Goal: Task Accomplishment & Management: Manage account settings

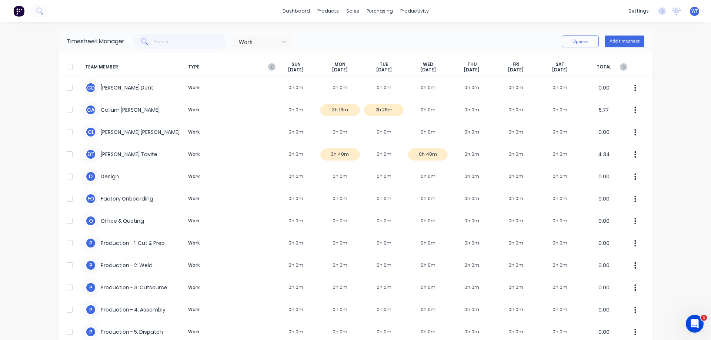
click at [298, 11] on link "dashboard" at bounding box center [296, 11] width 35 height 11
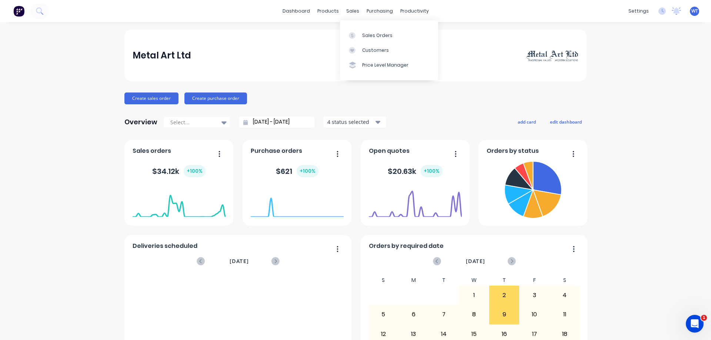
click at [354, 34] on icon at bounding box center [352, 35] width 7 height 7
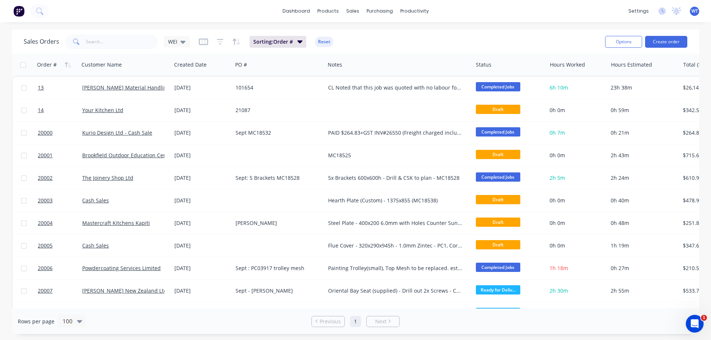
click at [66, 62] on icon "button" at bounding box center [68, 65] width 7 height 6
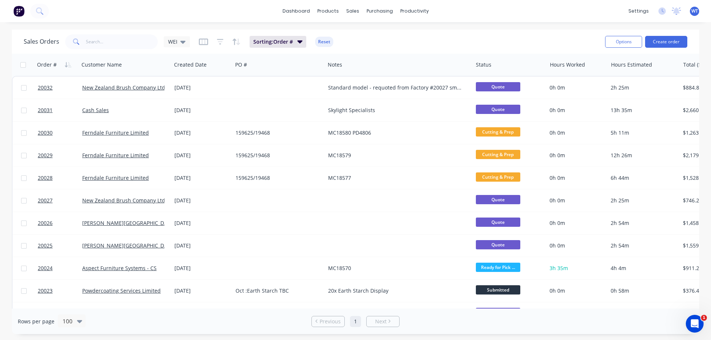
click at [219, 43] on icon "button" at bounding box center [220, 41] width 7 height 7
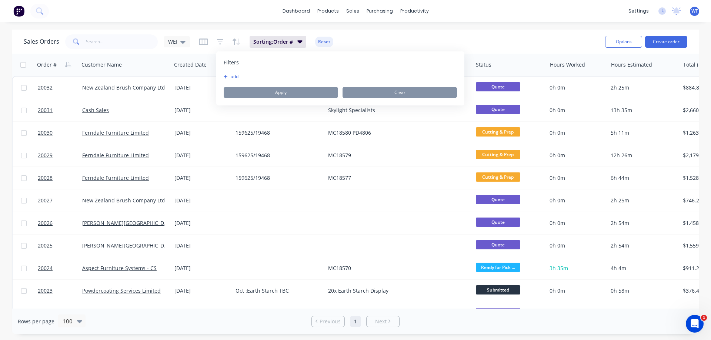
click at [219, 43] on icon "button" at bounding box center [220, 41] width 7 height 7
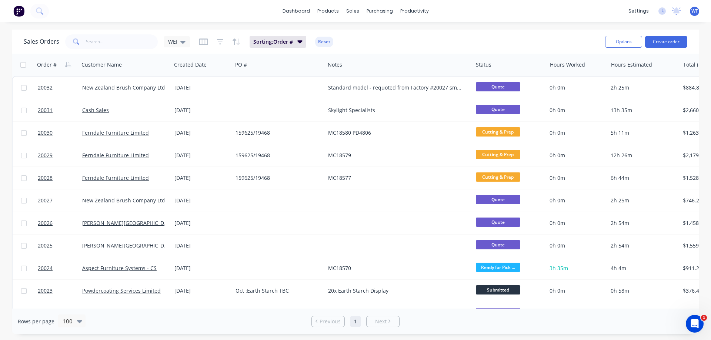
click at [203, 41] on icon "button" at bounding box center [203, 41] width 9 height 7
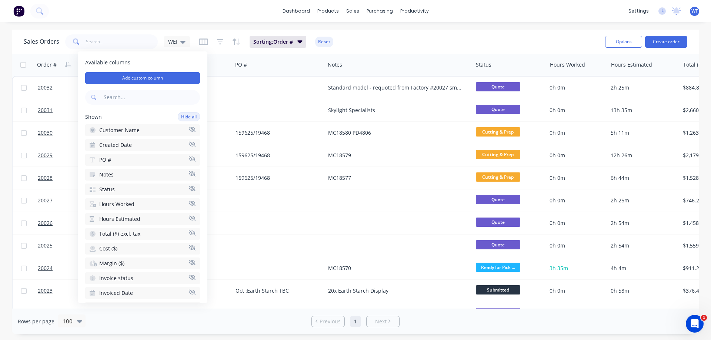
click at [0, 0] on div at bounding box center [0, 0] width 0 height 0
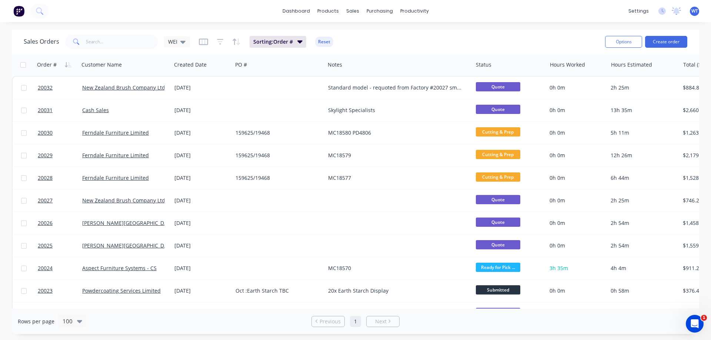
click at [534, 64] on icon "button" at bounding box center [535, 65] width 7 height 6
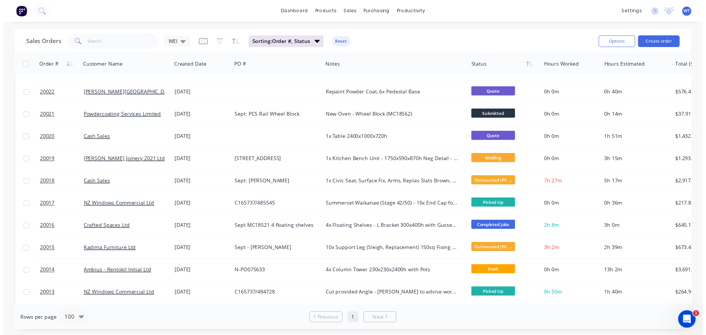
scroll to position [191, 0]
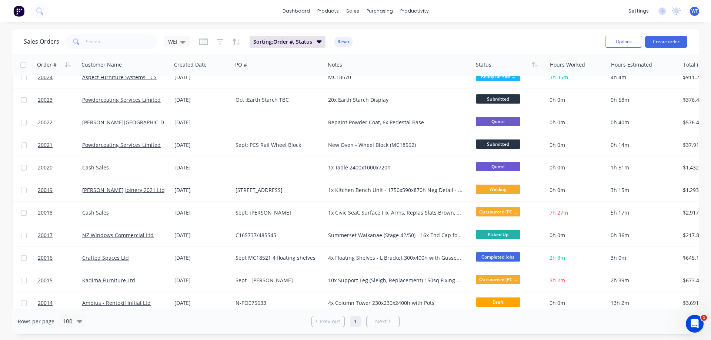
click at [44, 235] on span "20017" at bounding box center [45, 235] width 15 height 7
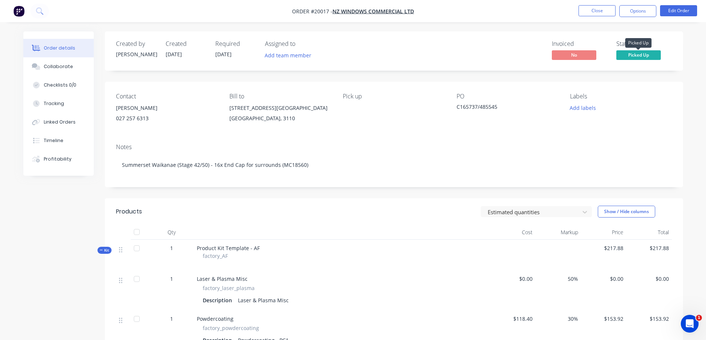
click at [636, 54] on span "Picked Up" at bounding box center [638, 54] width 44 height 9
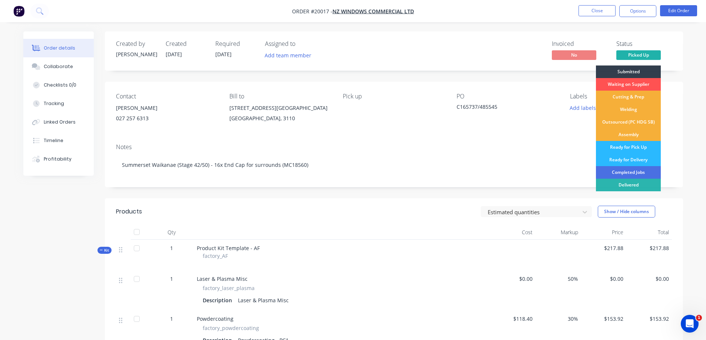
click at [631, 170] on div "Completed Jobs" at bounding box center [628, 172] width 65 height 13
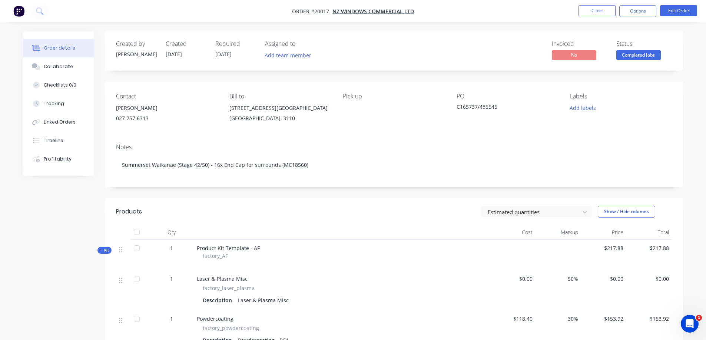
click at [593, 10] on button "Close" at bounding box center [596, 10] width 37 height 11
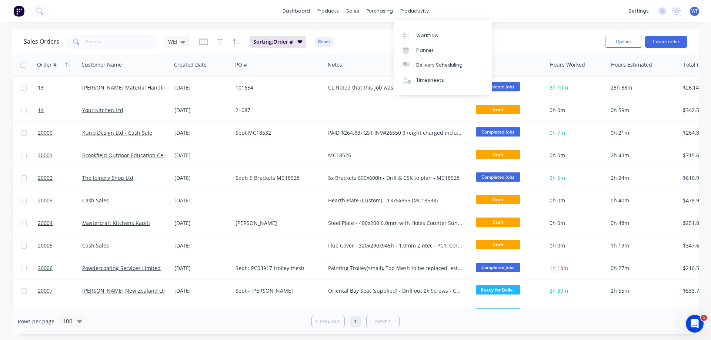
click at [414, 29] on link "Workflow" at bounding box center [443, 35] width 98 height 15
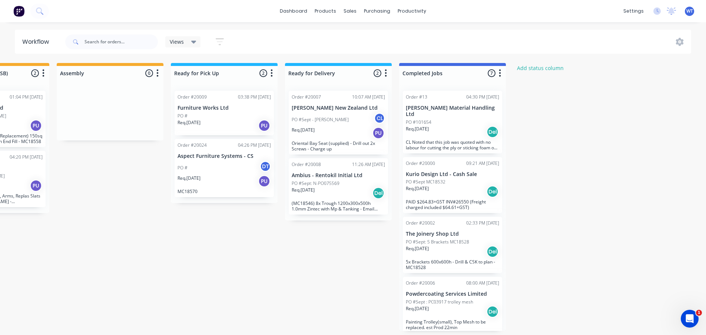
scroll to position [1, 530]
click at [583, 204] on div "Submitted 2 Status colour #273444 hex #273444 Save Cancel Summaries Total order…" at bounding box center [83, 197] width 1236 height 268
click at [429, 72] on div at bounding box center [452, 73] width 107 height 14
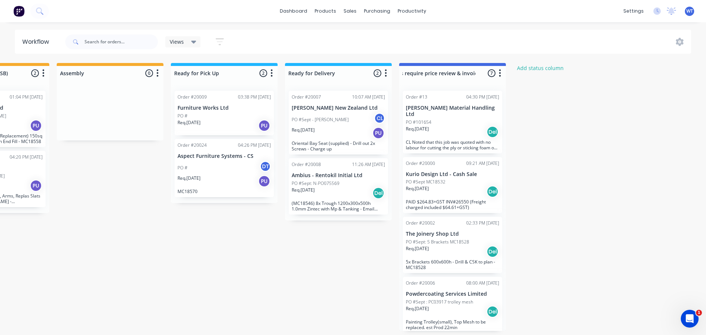
click at [459, 73] on input "Completed Jobs require price review & invoicing" at bounding box center [438, 73] width 73 height 8
click at [550, 135] on div "Submitted 2 Status colour #273444 hex #273444 Save Cancel Summaries Total order…" at bounding box center [83, 197] width 1236 height 268
click at [433, 71] on div at bounding box center [452, 73] width 107 height 14
drag, startPoint x: 413, startPoint y: 70, endPoint x: 370, endPoint y: 72, distance: 43.4
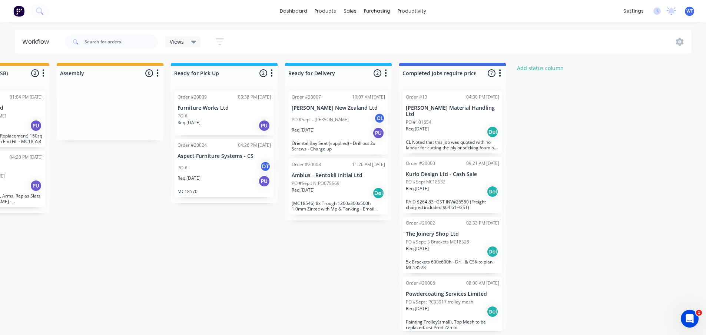
click at [370, 72] on div "Submitted 2 Status colour #273444 hex #273444 Save Cancel Summaries Total order…" at bounding box center [83, 197] width 1236 height 268
drag, startPoint x: 432, startPoint y: 69, endPoint x: 458, endPoint y: 76, distance: 26.9
click at [432, 69] on div at bounding box center [452, 73] width 107 height 14
click at [516, 82] on div "Submitted 2 Status colour #273444 hex #273444 Save Cancel Summaries Total order…" at bounding box center [83, 197] width 1236 height 268
drag, startPoint x: 439, startPoint y: 68, endPoint x: 444, endPoint y: 70, distance: 5.3
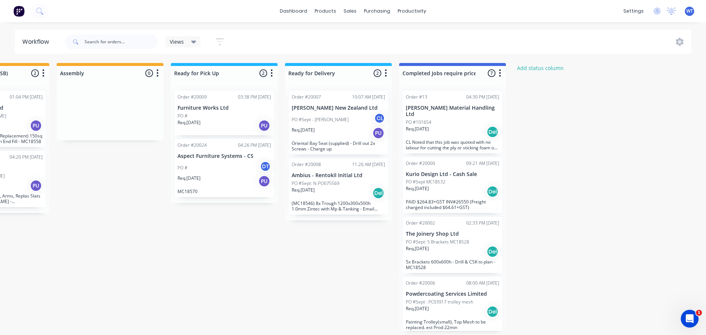
click at [440, 68] on div at bounding box center [452, 73] width 107 height 14
click at [443, 71] on input "Completed Jobs require price review &/or invoicing" at bounding box center [438, 73] width 73 height 8
type input "Completed: Price review &/or invoicing"
click at [564, 120] on div "Submitted 2 Status colour #273444 hex #273444 Save Cancel Summaries Total order…" at bounding box center [83, 197] width 1236 height 268
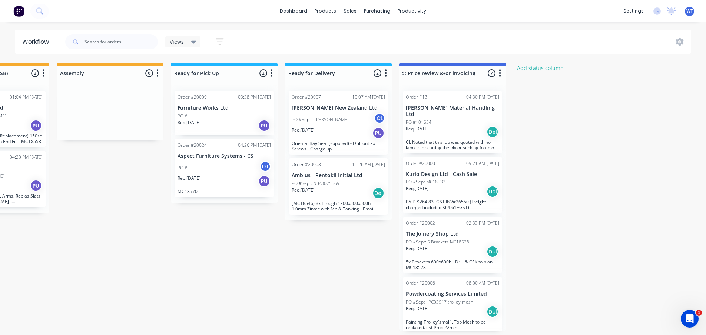
scroll to position [0, 0]
click at [303, 13] on link "dashboard" at bounding box center [293, 11] width 35 height 11
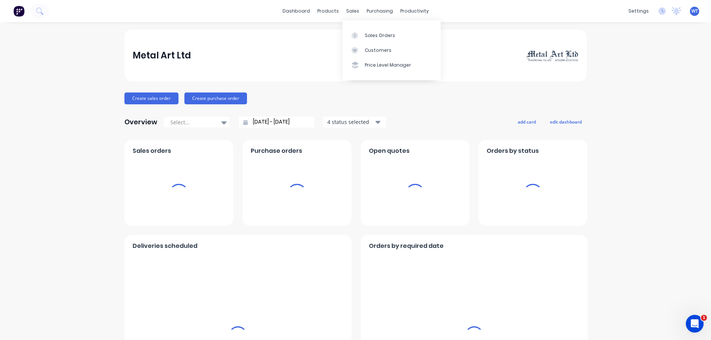
click at [351, 11] on div "sales" at bounding box center [353, 11] width 20 height 11
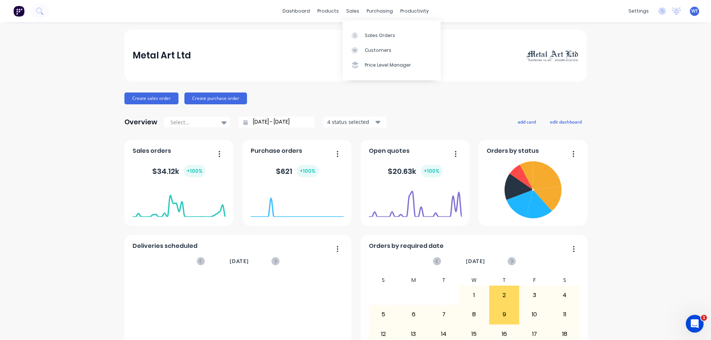
click at [367, 35] on div "Sales Orders" at bounding box center [380, 35] width 30 height 7
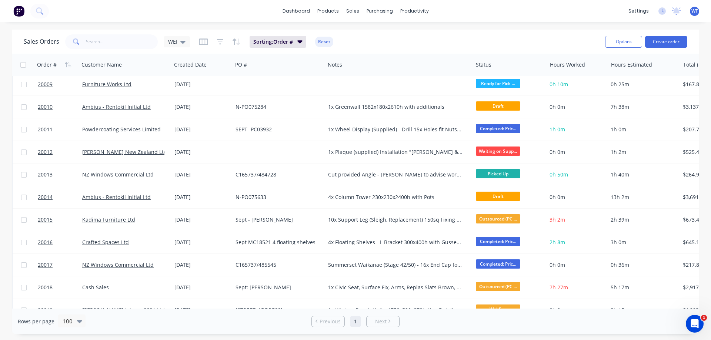
scroll to position [148, 0]
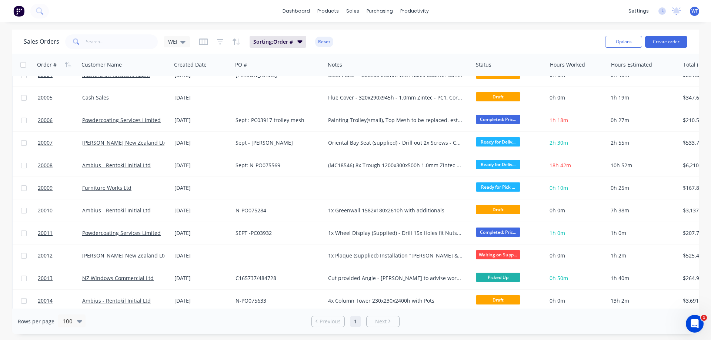
click at [42, 122] on span "20006" at bounding box center [45, 120] width 15 height 7
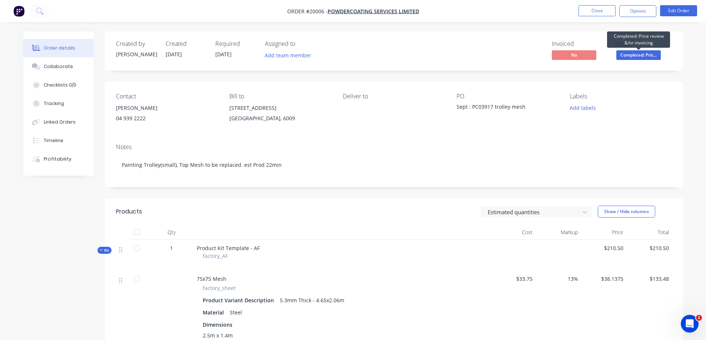
click at [632, 55] on span "Completed: Pric..." at bounding box center [638, 54] width 44 height 9
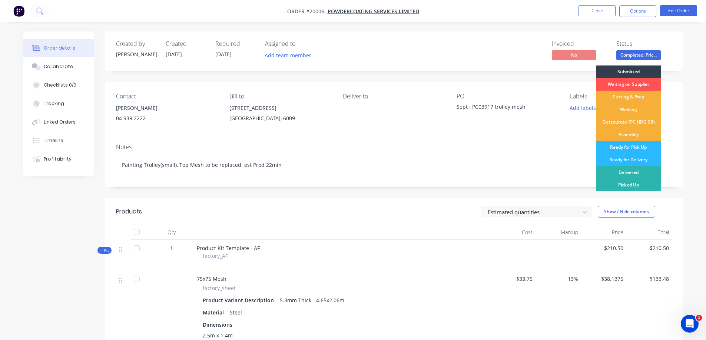
click at [627, 173] on div "Delivered" at bounding box center [628, 172] width 65 height 13
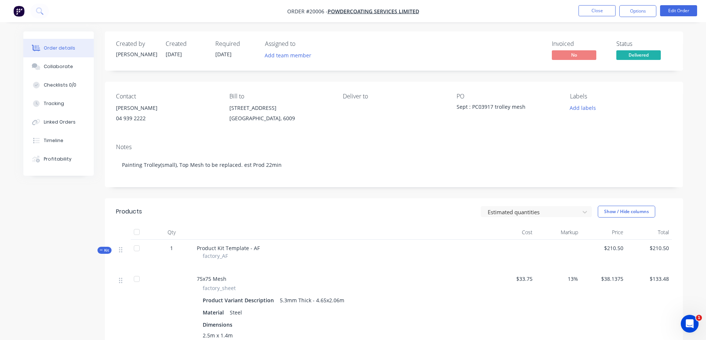
click at [592, 10] on button "Close" at bounding box center [596, 10] width 37 height 11
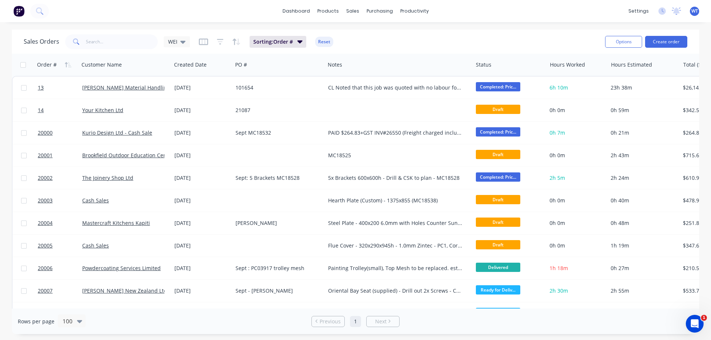
click at [494, 132] on span "Completed: Pric..." at bounding box center [498, 131] width 44 height 9
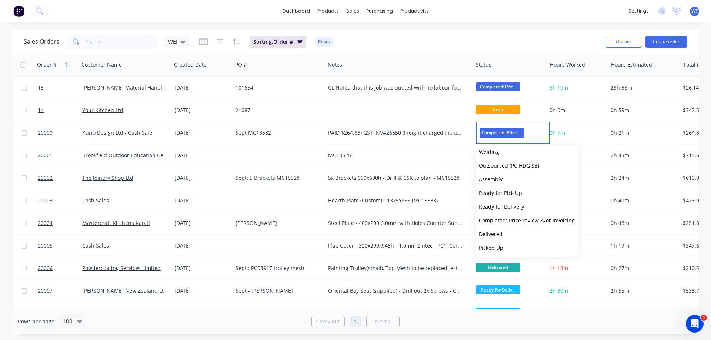
scroll to position [46, 0]
click at [489, 232] on span "Delivered" at bounding box center [491, 233] width 24 height 7
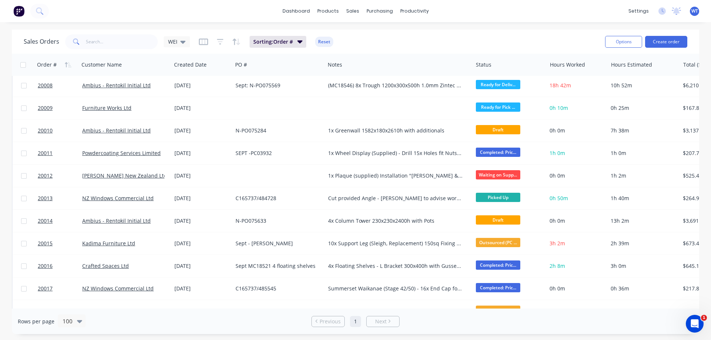
scroll to position [259, 0]
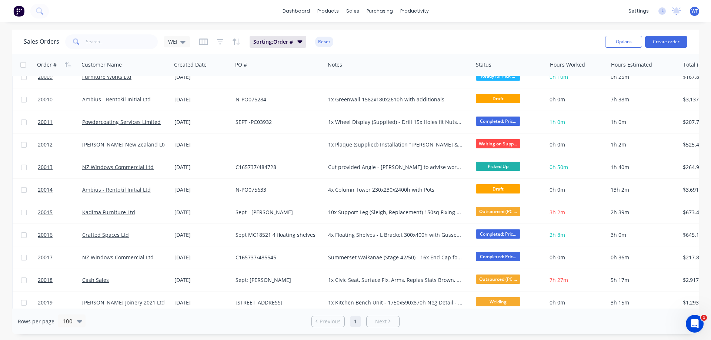
click at [498, 255] on span "Completed: Pric..." at bounding box center [498, 256] width 44 height 9
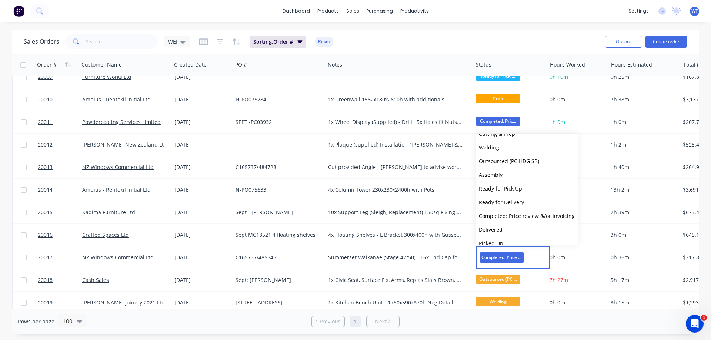
scroll to position [46, 0]
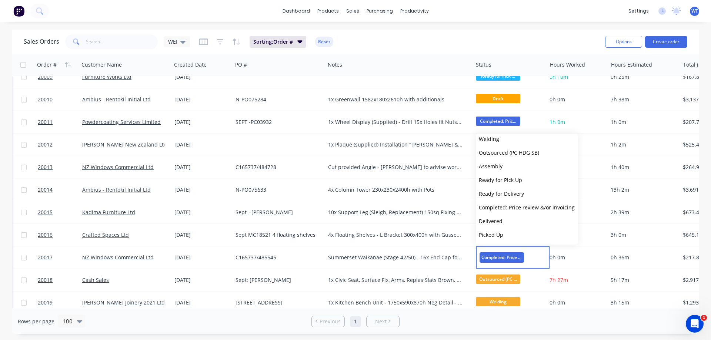
click at [496, 235] on span "Picked Up" at bounding box center [491, 235] width 24 height 7
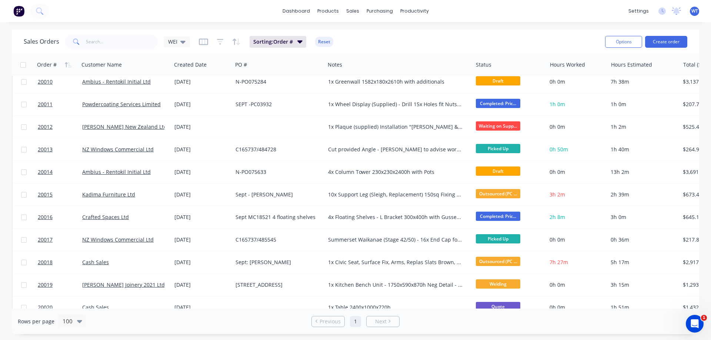
scroll to position [259, 0]
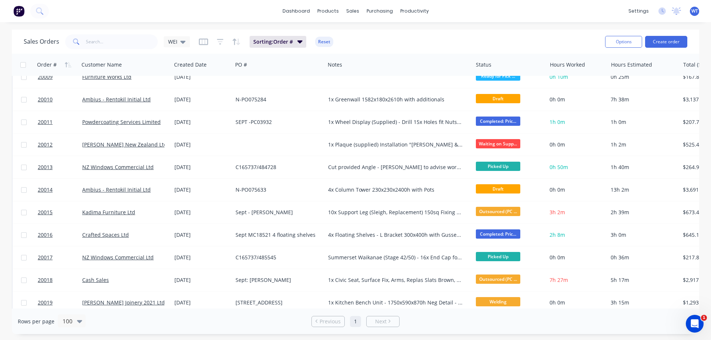
click at [497, 235] on span "Completed: Pric..." at bounding box center [498, 234] width 44 height 9
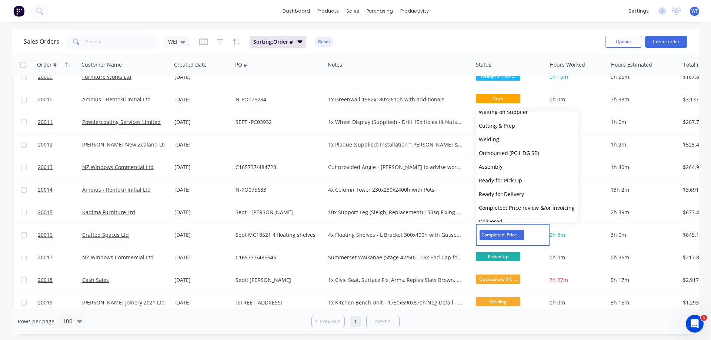
scroll to position [46, 0]
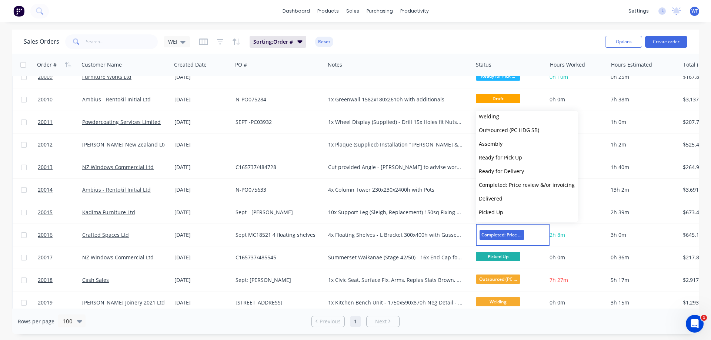
click at [495, 199] on span "Delivered" at bounding box center [491, 198] width 24 height 7
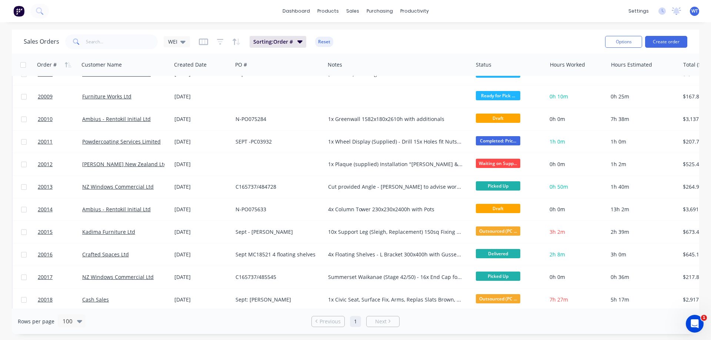
scroll to position [222, 0]
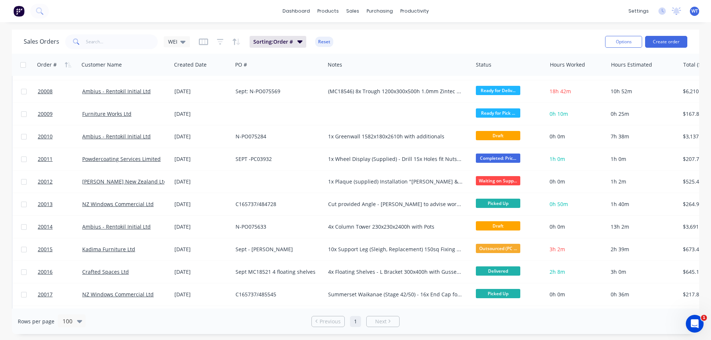
click at [497, 158] on span "Completed: Pric..." at bounding box center [498, 158] width 44 height 9
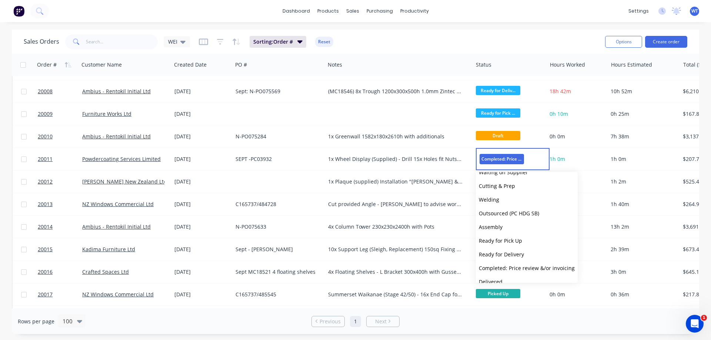
scroll to position [46, 0]
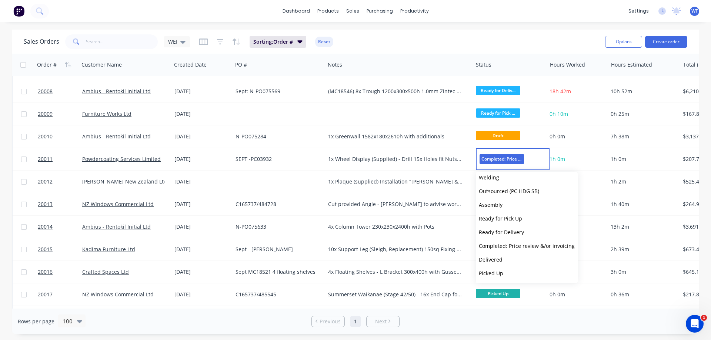
click at [495, 262] on span "Delivered" at bounding box center [491, 259] width 24 height 7
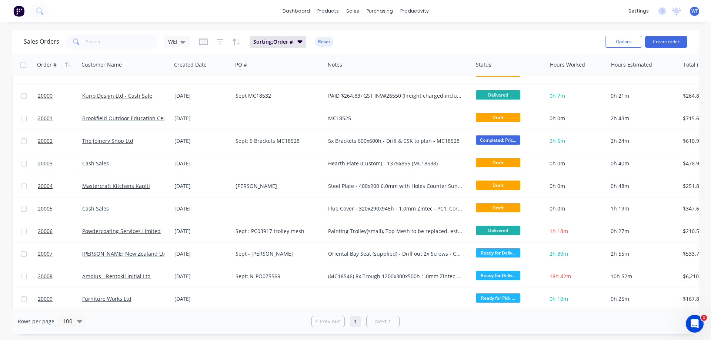
scroll to position [0, 0]
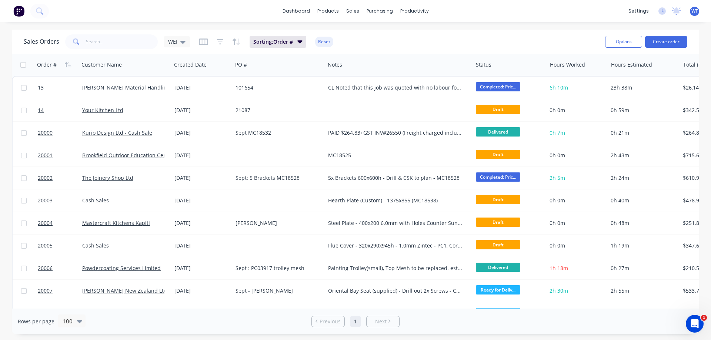
click at [497, 86] on span "Completed: Pric..." at bounding box center [498, 86] width 44 height 9
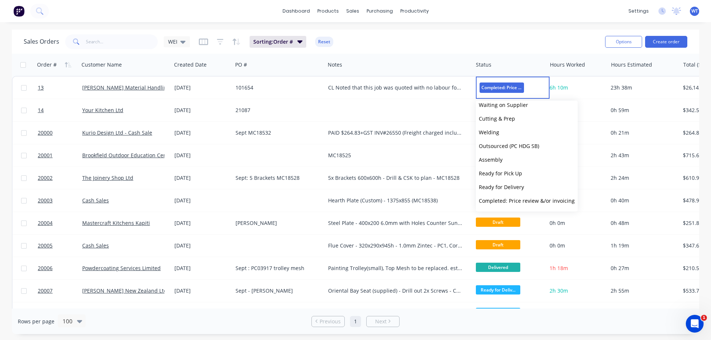
scroll to position [46, 0]
click at [493, 188] on span "Delivered" at bounding box center [491, 188] width 24 height 7
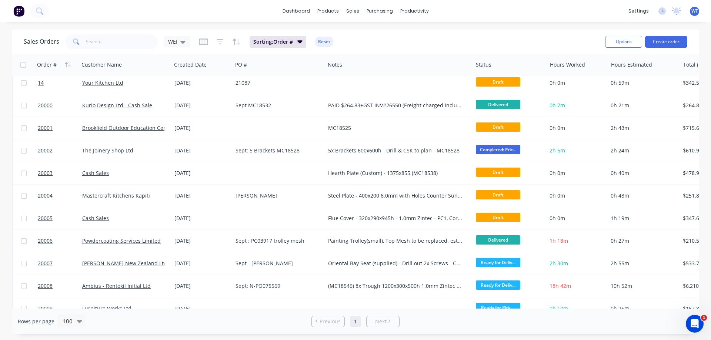
scroll to position [0, 0]
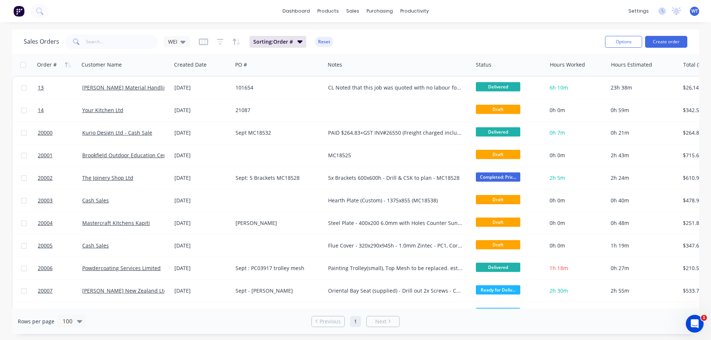
click at [219, 43] on icon "button" at bounding box center [220, 41] width 7 height 7
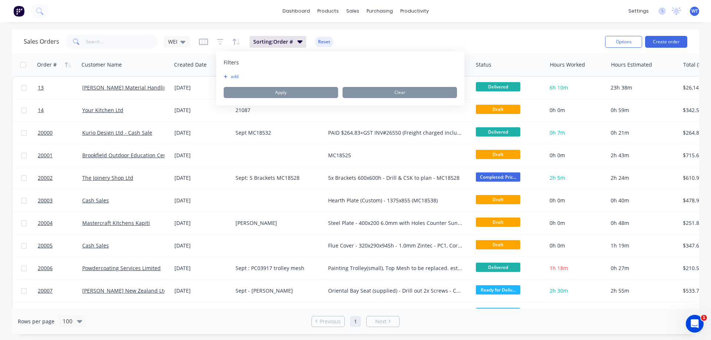
click at [235, 76] on button "add" at bounding box center [233, 77] width 19 height 6
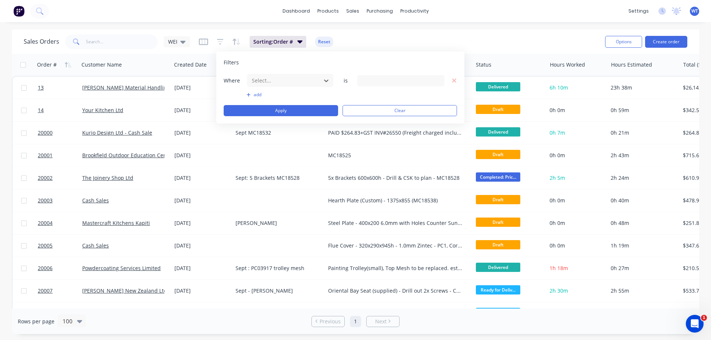
click at [274, 82] on div at bounding box center [284, 80] width 66 height 9
click at [437, 80] on icon at bounding box center [437, 81] width 5 height 3
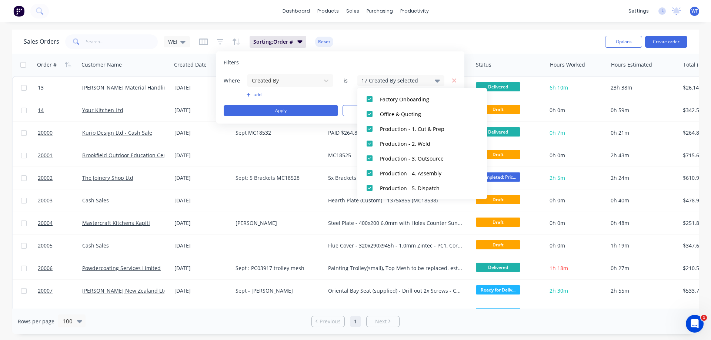
scroll to position [148, 0]
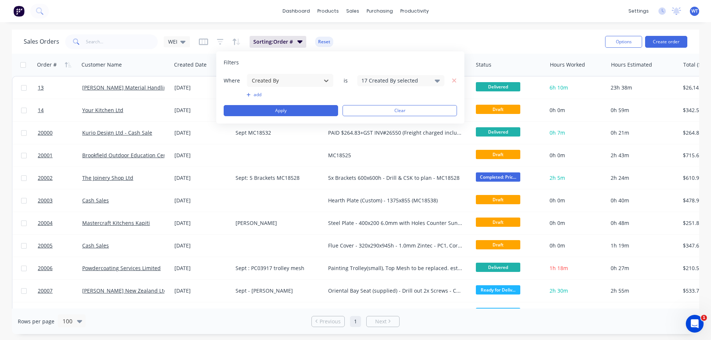
click at [394, 79] on input at bounding box center [401, 80] width 86 height 11
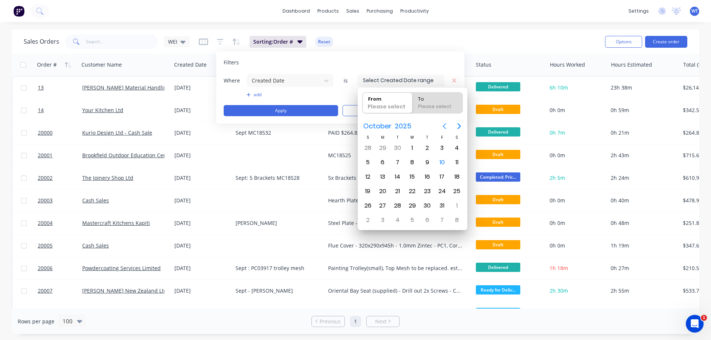
click at [445, 126] on icon "Previous page" at bounding box center [444, 126] width 9 height 9
click at [383, 148] on div "1" at bounding box center [382, 148] width 11 height 11
type input "[DATE]"
radio input "false"
radio input "true"
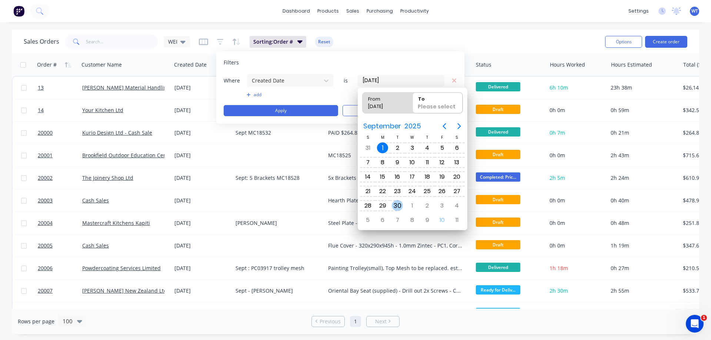
click at [399, 205] on div "30" at bounding box center [397, 205] width 11 height 11
type input "[DATE] - [DATE]"
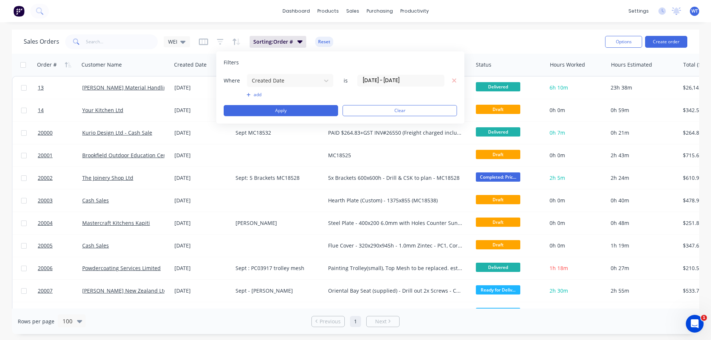
click at [301, 109] on button "Apply" at bounding box center [281, 110] width 114 height 11
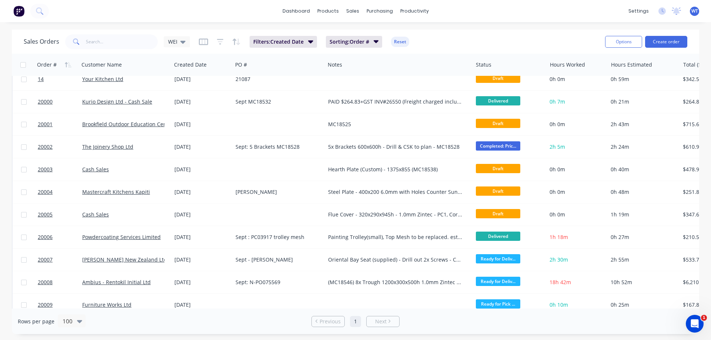
scroll to position [0, 0]
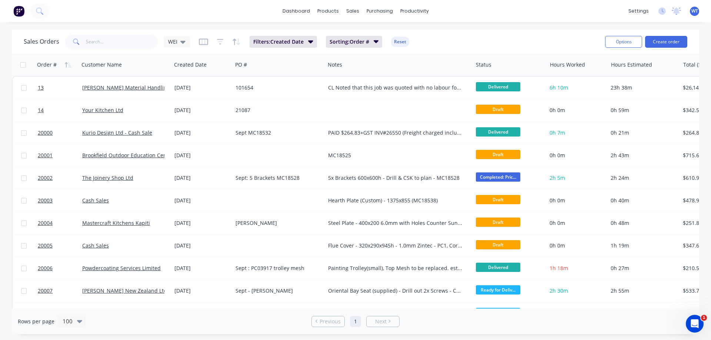
click at [313, 42] on button "Filters: Created Date" at bounding box center [283, 42] width 67 height 12
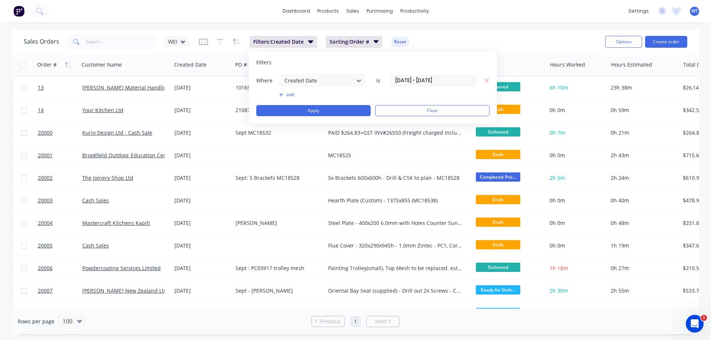
click at [486, 81] on icon "button" at bounding box center [487, 80] width 5 height 7
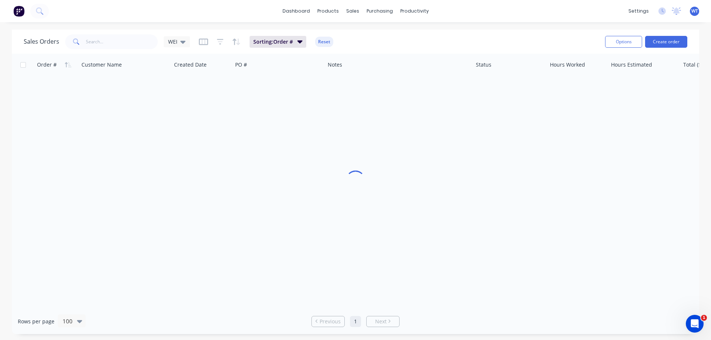
click at [441, 43] on div "Sales Orders WEI Sorting: Order # Reset" at bounding box center [312, 42] width 576 height 18
